Goal: Transaction & Acquisition: Purchase product/service

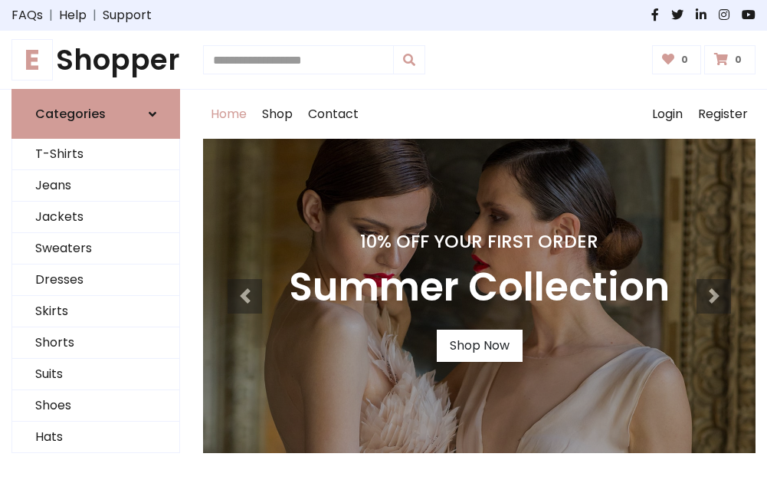
click at [383, 246] on h4 "10% Off Your First Order" at bounding box center [479, 241] width 381 height 21
click at [479, 346] on link "Shop Now" at bounding box center [480, 346] width 86 height 32
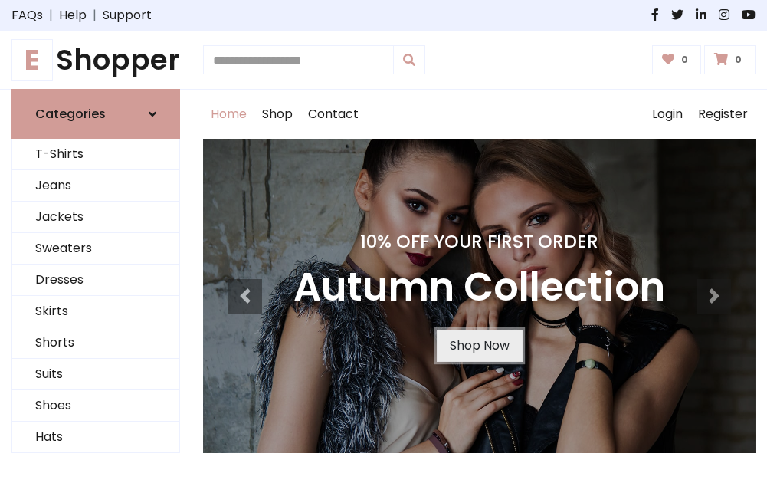
click at [479, 346] on link "Shop Now" at bounding box center [480, 346] width 86 height 32
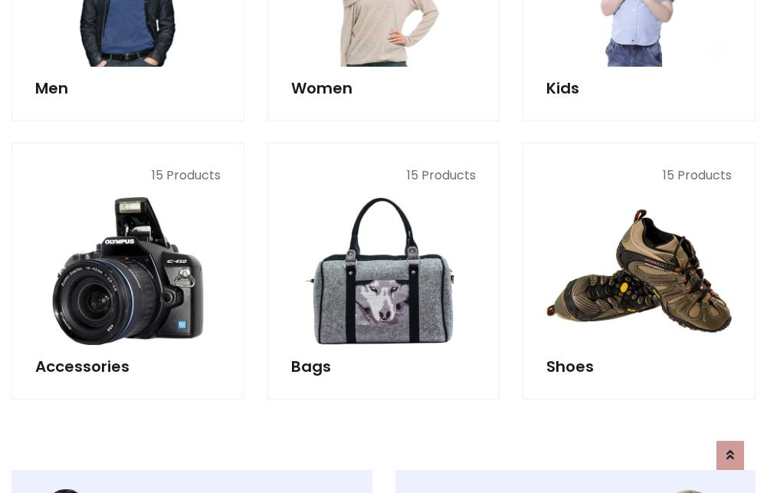
scroll to position [1528, 0]
